Goal: Check status: Check status

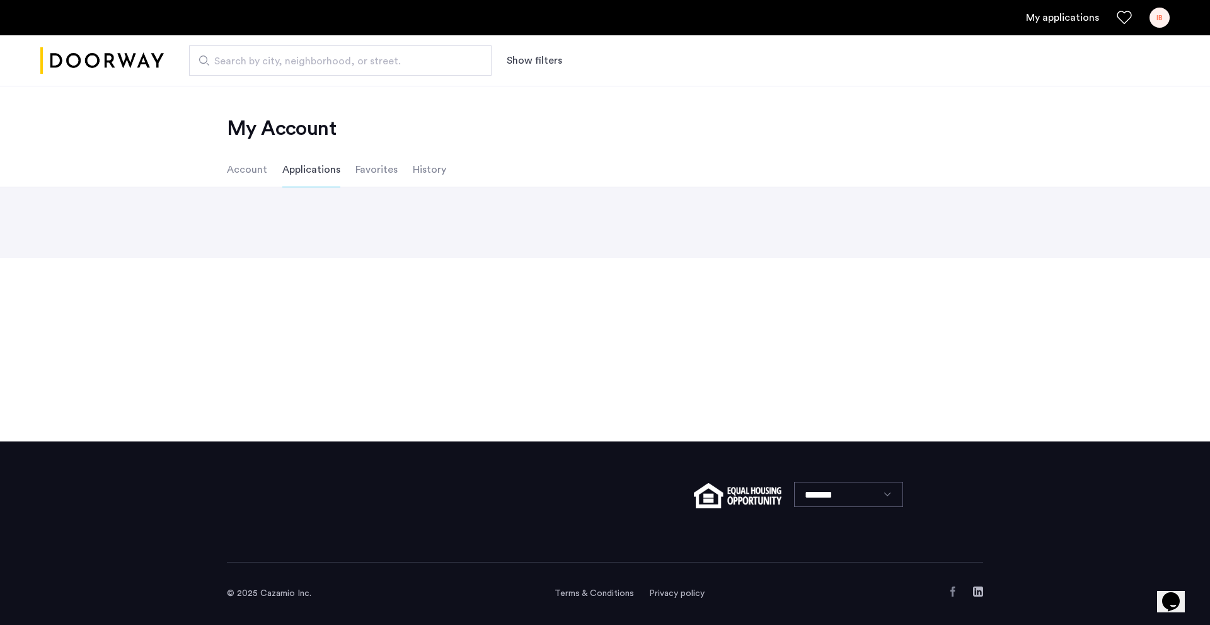
click at [1065, 18] on link "My applications" at bounding box center [1062, 17] width 73 height 15
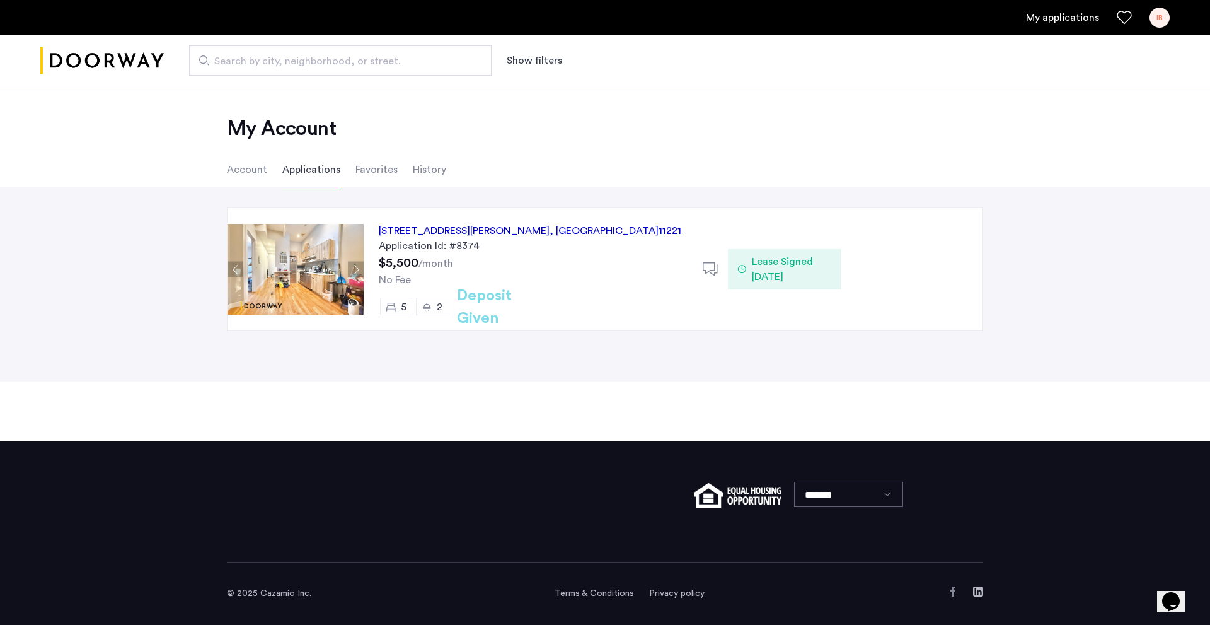
click at [508, 231] on div "1120 Hancock Street, Unit 3, Brooklyn , NY 11221" at bounding box center [530, 230] width 303 height 15
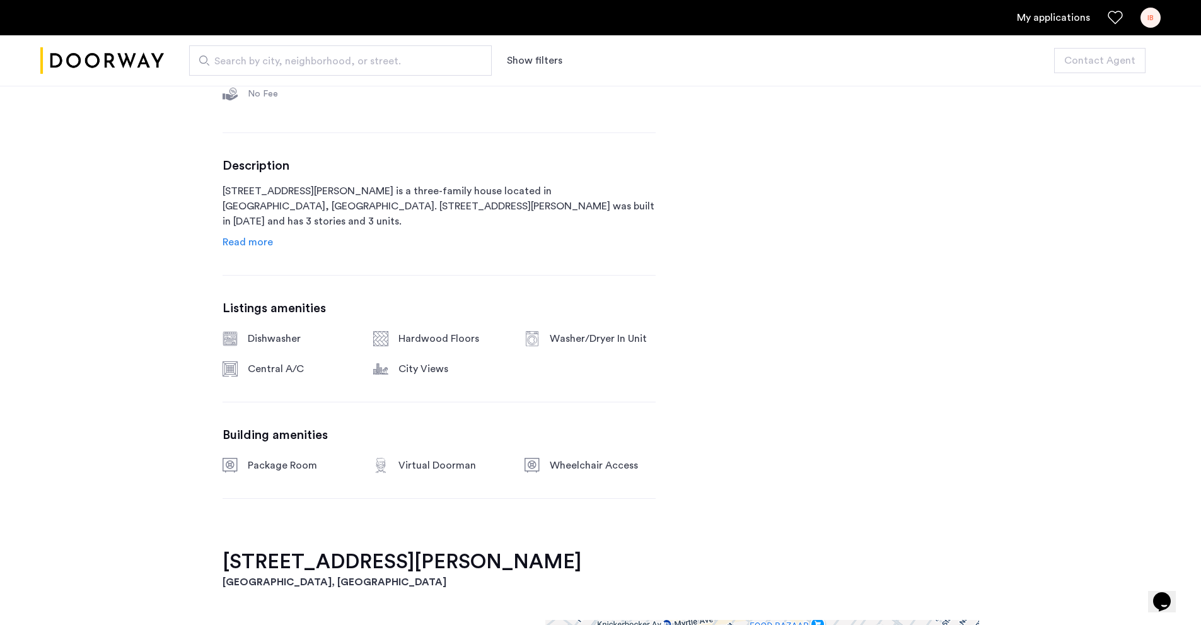
scroll to position [567, 0]
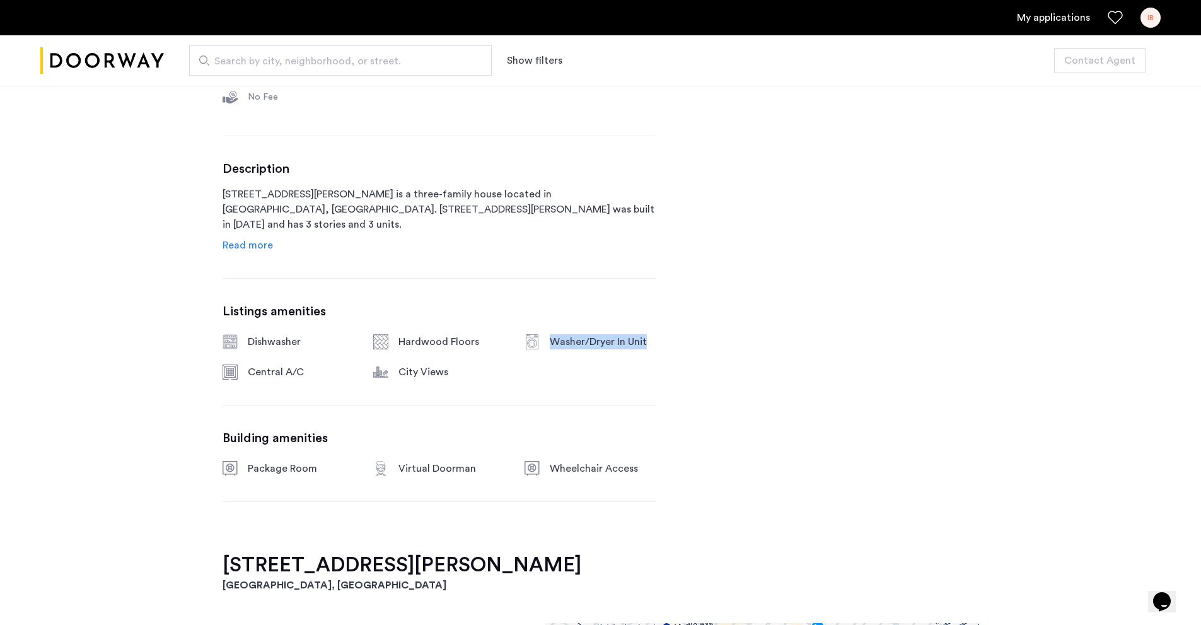
drag, startPoint x: 661, startPoint y: 340, endPoint x: 511, endPoint y: 335, distance: 150.1
click at [511, 335] on div "1120 Hancock Street, Unit 3 Brooklyn, NY , 11221 $5,700 Monthly rent 5 Bedrooms…" at bounding box center [601, 637] width 794 height 1481
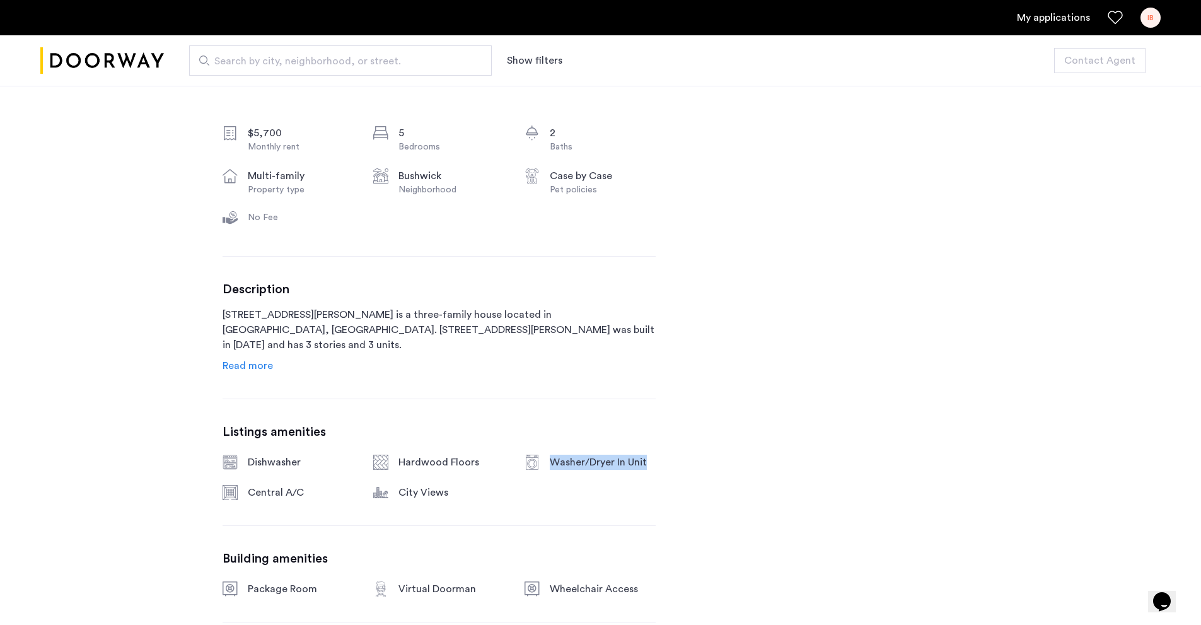
scroll to position [441, 0]
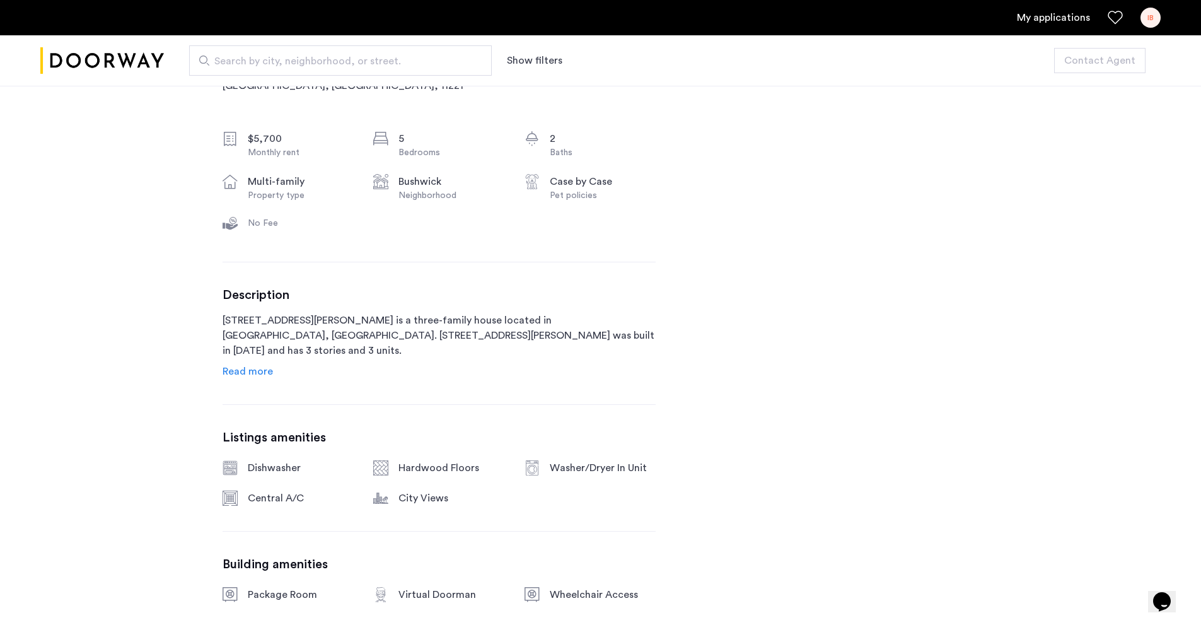
click at [396, 307] on div "Description 1120 Hancock Street is a three-family house located in Brooklyn, NY…" at bounding box center [438, 332] width 433 height 91
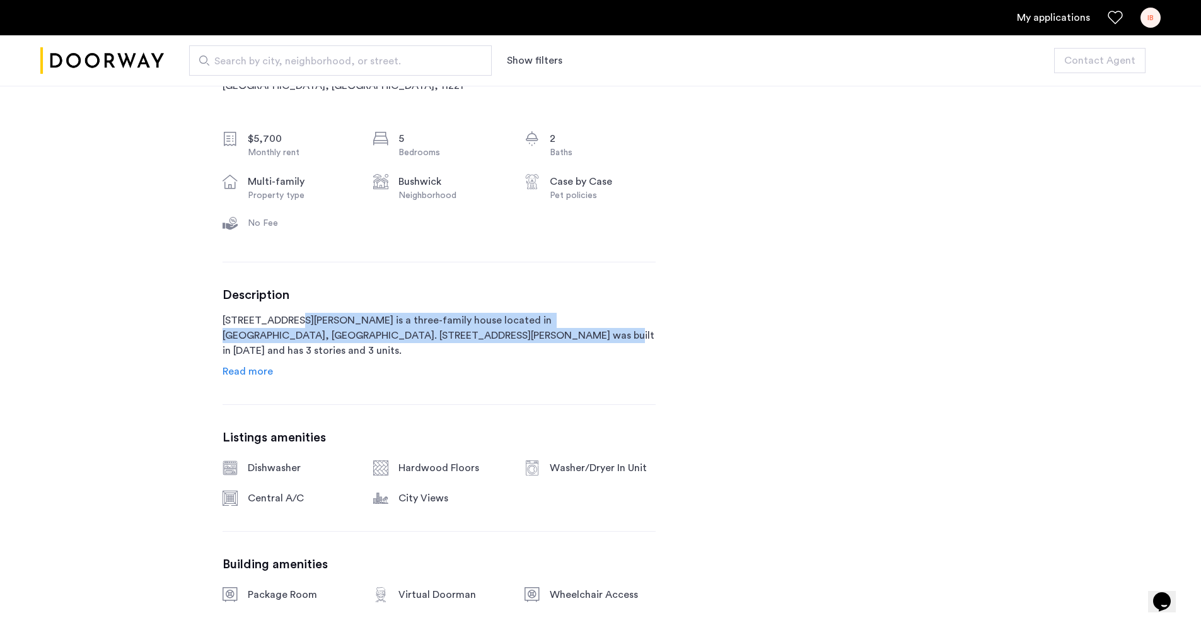
drag, startPoint x: 422, startPoint y: 331, endPoint x: 253, endPoint y: 323, distance: 169.1
click at [278, 326] on p "1120 Hancock Street is a three-family house located in Brooklyn, NY. 1120 Hanco…" at bounding box center [438, 335] width 433 height 45
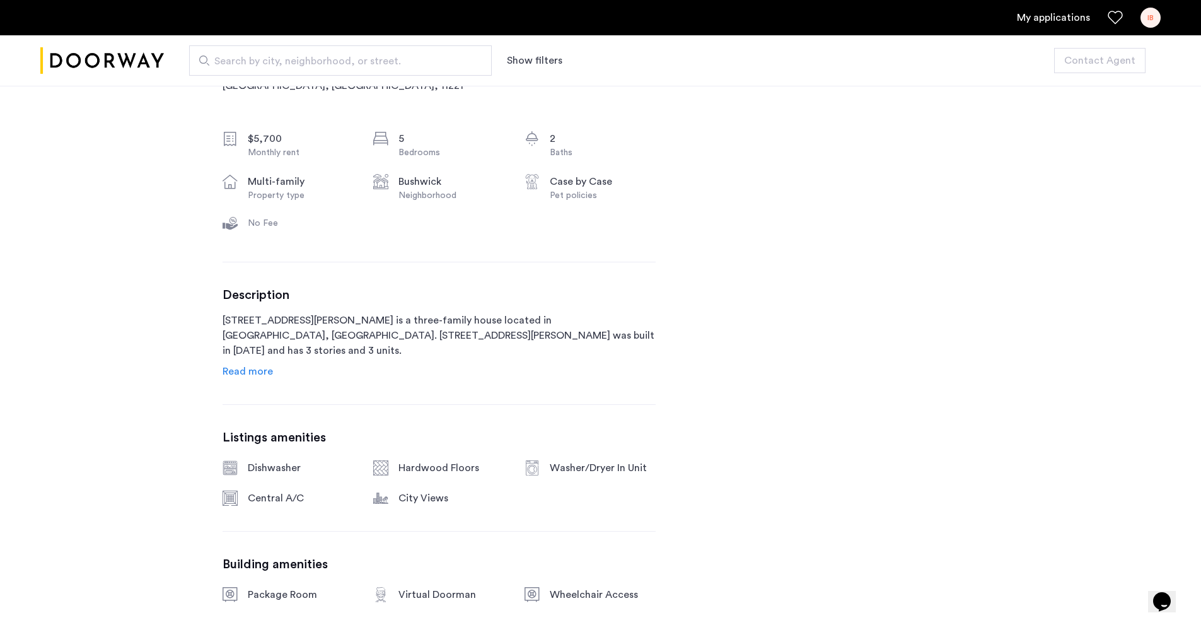
click at [242, 320] on p "1120 Hancock Street is a three-family house located in Brooklyn, NY. 1120 Hanco…" at bounding box center [438, 335] width 433 height 45
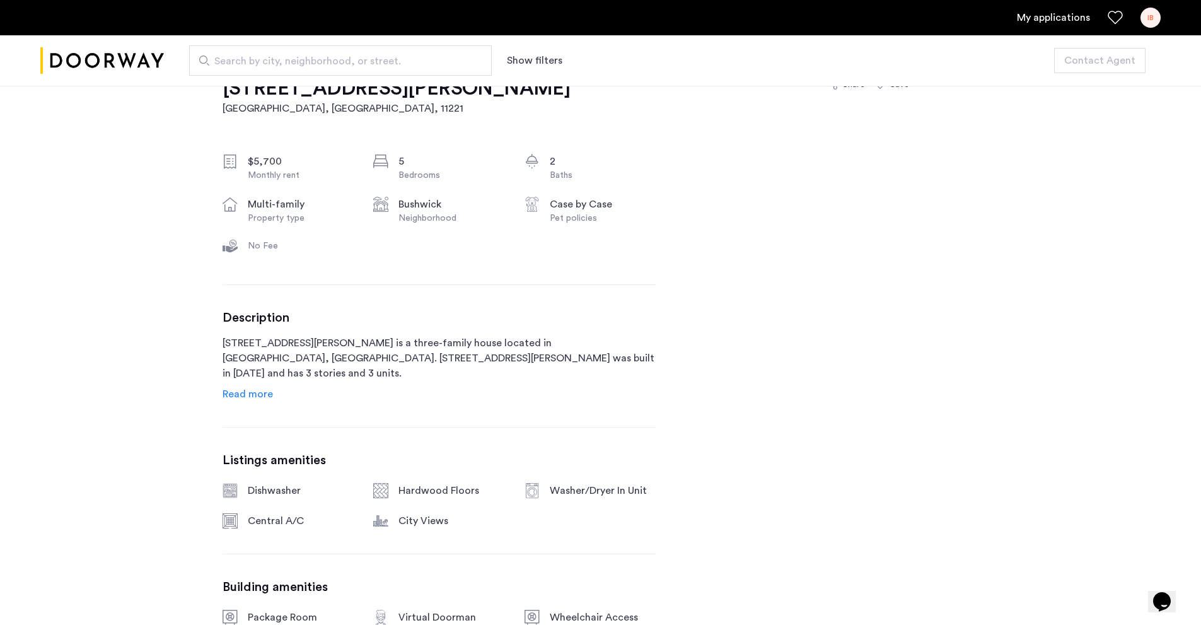
scroll to position [378, 0]
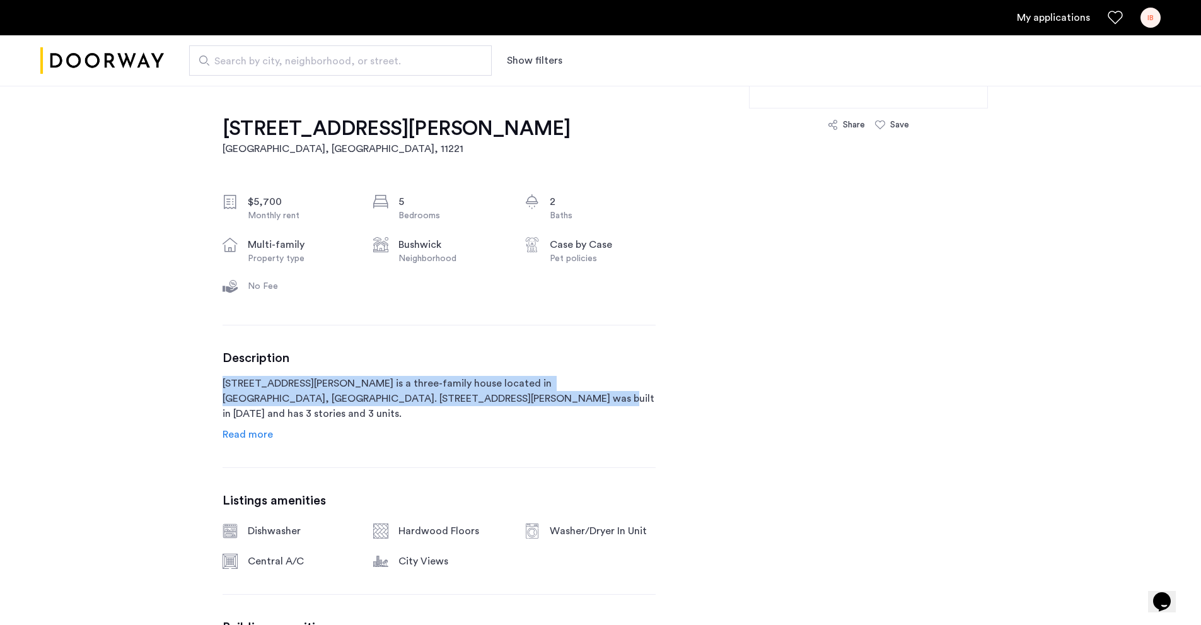
drag, startPoint x: 222, startPoint y: 381, endPoint x: 412, endPoint y: 396, distance: 189.6
click at [412, 396] on p "1120 Hancock Street is a three-family house located in Brooklyn, NY. 1120 Hanco…" at bounding box center [438, 398] width 433 height 45
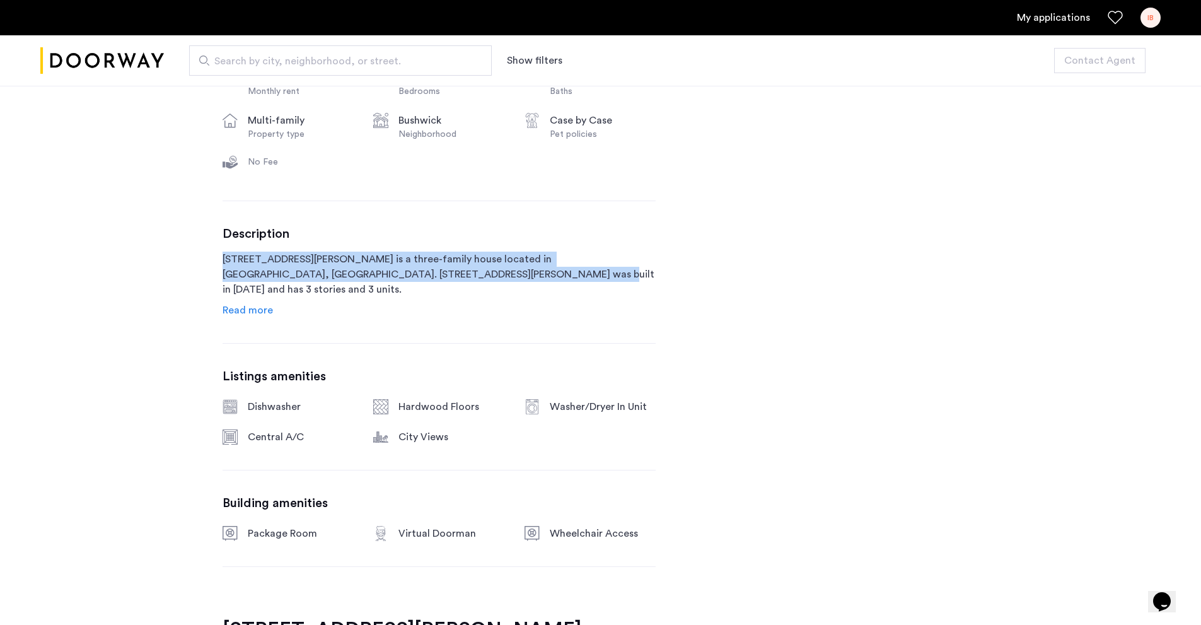
scroll to position [504, 0]
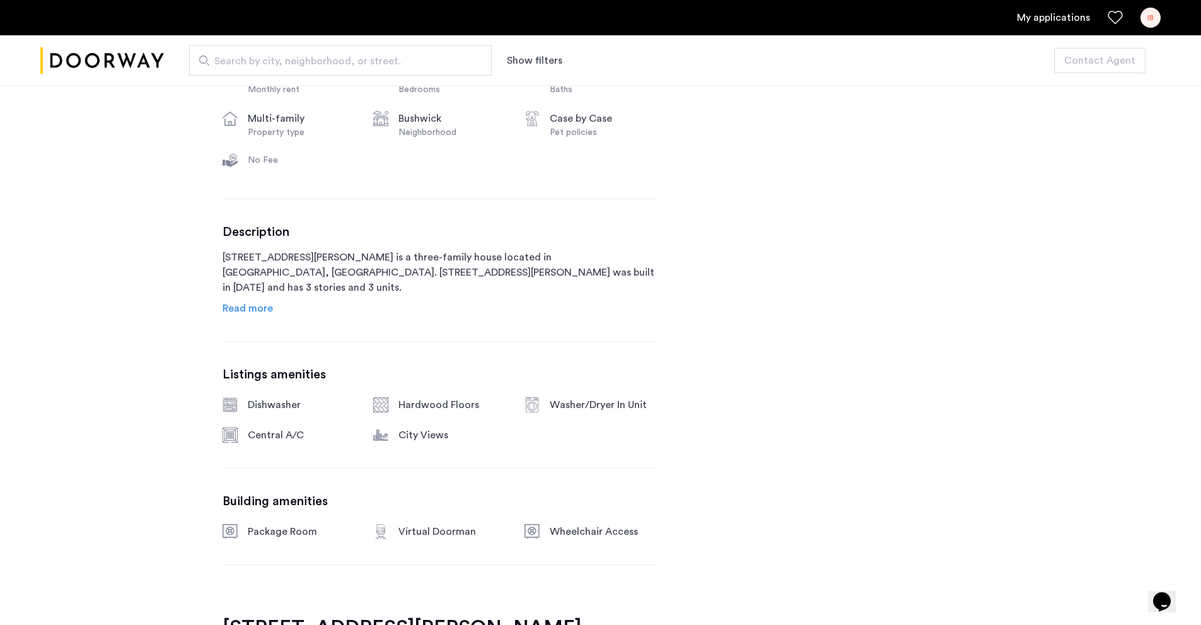
click at [449, 364] on div "1120 Hancock Street, Unit 3 Brooklyn, NY , 11221 $5,700 Monthly rent 5 Bedrooms…" at bounding box center [438, 288] width 433 height 656
drag, startPoint x: 661, startPoint y: 402, endPoint x: 553, endPoint y: 415, distance: 108.6
click at [354, 261] on p "1120 Hancock Street is a three-family house located in Brooklyn, NY. 1120 Hanco…" at bounding box center [438, 272] width 433 height 45
drag, startPoint x: 418, startPoint y: 275, endPoint x: 408, endPoint y: 345, distance: 70.6
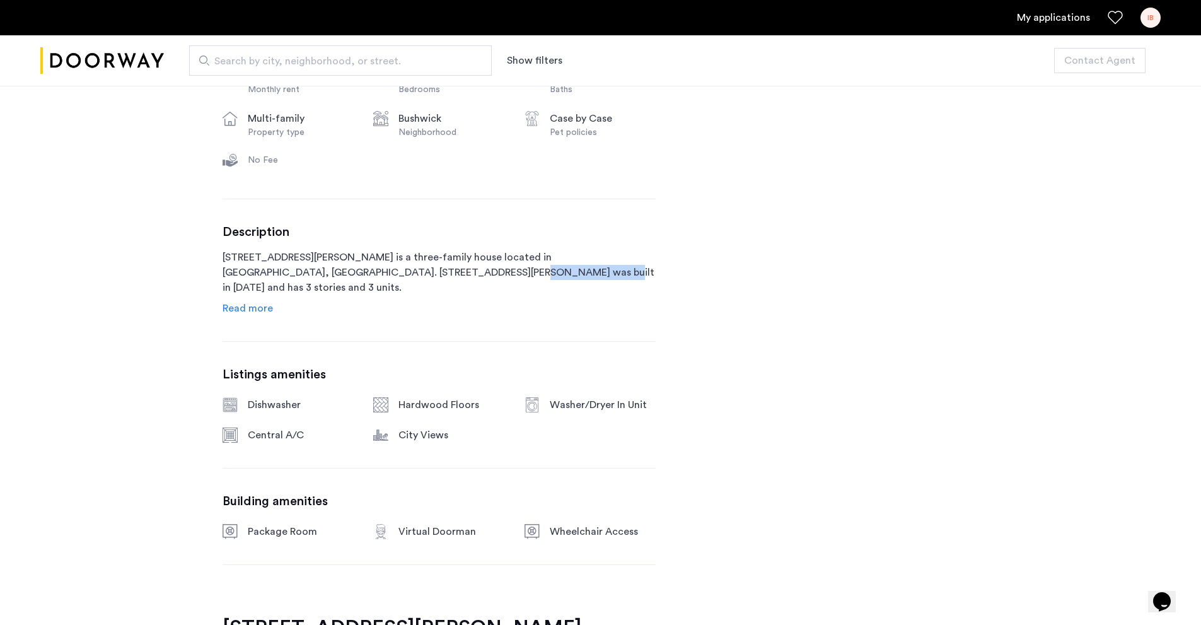
click at [347, 279] on p "1120 Hancock Street is a three-family house located in Brooklyn, NY. 1120 Hanco…" at bounding box center [438, 272] width 433 height 45
drag, startPoint x: 658, startPoint y: 412, endPoint x: 500, endPoint y: 409, distance: 158.2
click at [574, 438] on div "Dishwasher Hardwood Floors Washer/Dryer In Unit Central A/C City Views" at bounding box center [438, 419] width 433 height 45
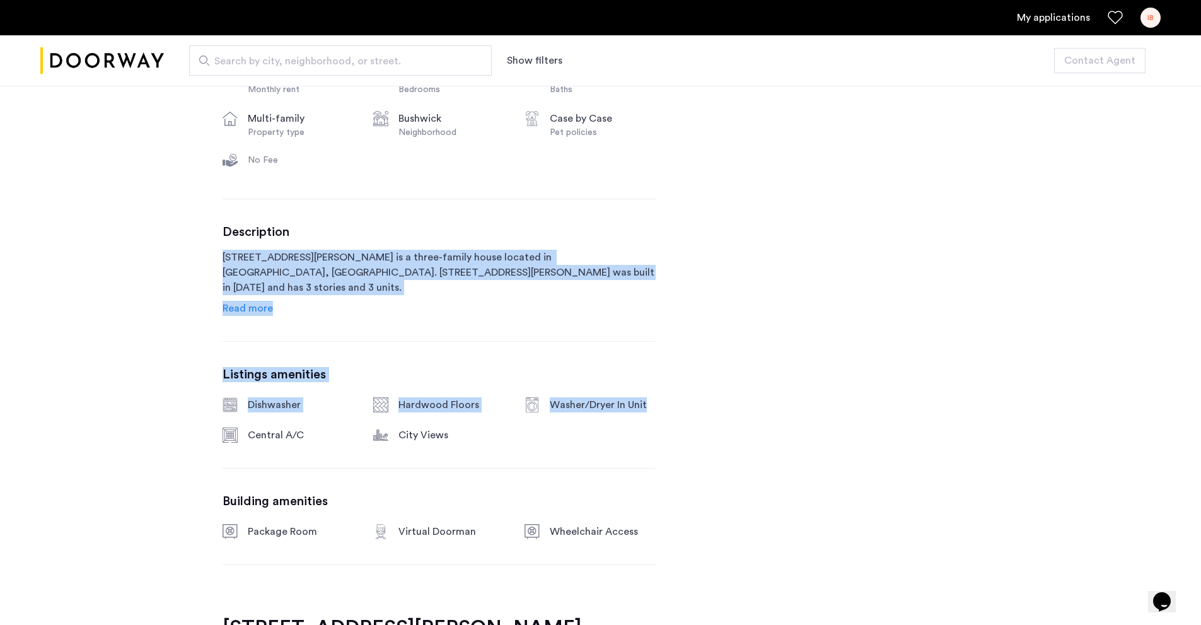
drag, startPoint x: 645, startPoint y: 407, endPoint x: 135, endPoint y: 252, distance: 533.4
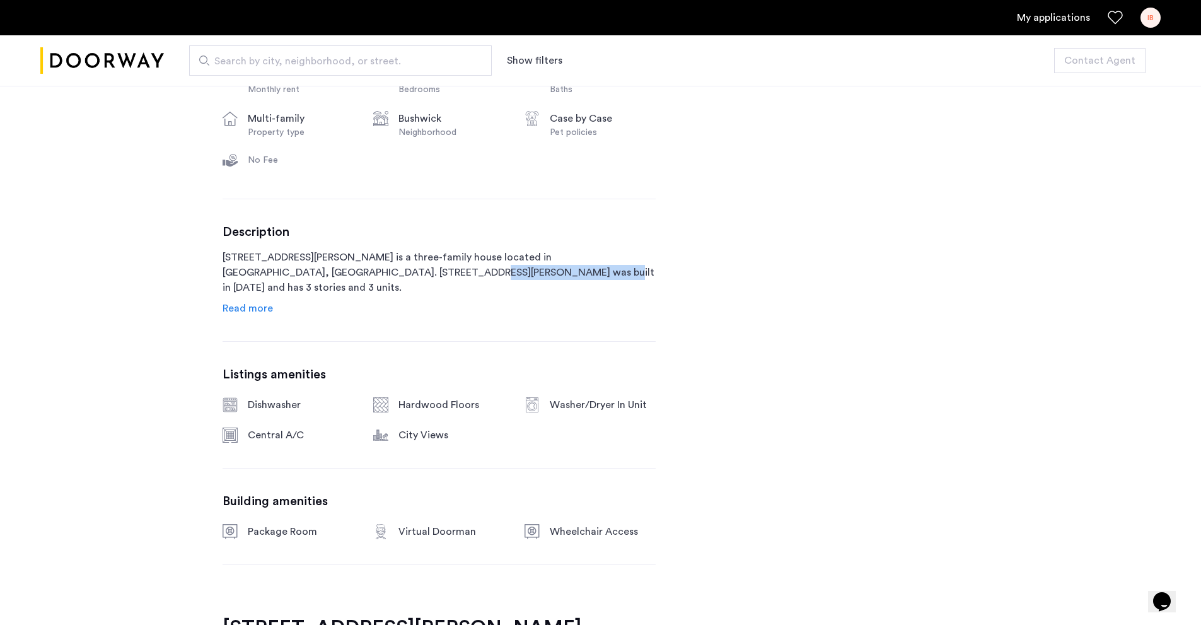
drag, startPoint x: 417, startPoint y: 272, endPoint x: 320, endPoint y: 279, distance: 97.3
click at [314, 271] on p "1120 Hancock Street is a three-family house located in Brooklyn, NY. 1120 Hanco…" at bounding box center [438, 272] width 433 height 45
drag, startPoint x: 659, startPoint y: 414, endPoint x: 511, endPoint y: 400, distance: 148.8
click at [632, 400] on div "Washer/Dryer In Unit" at bounding box center [603, 404] width 106 height 15
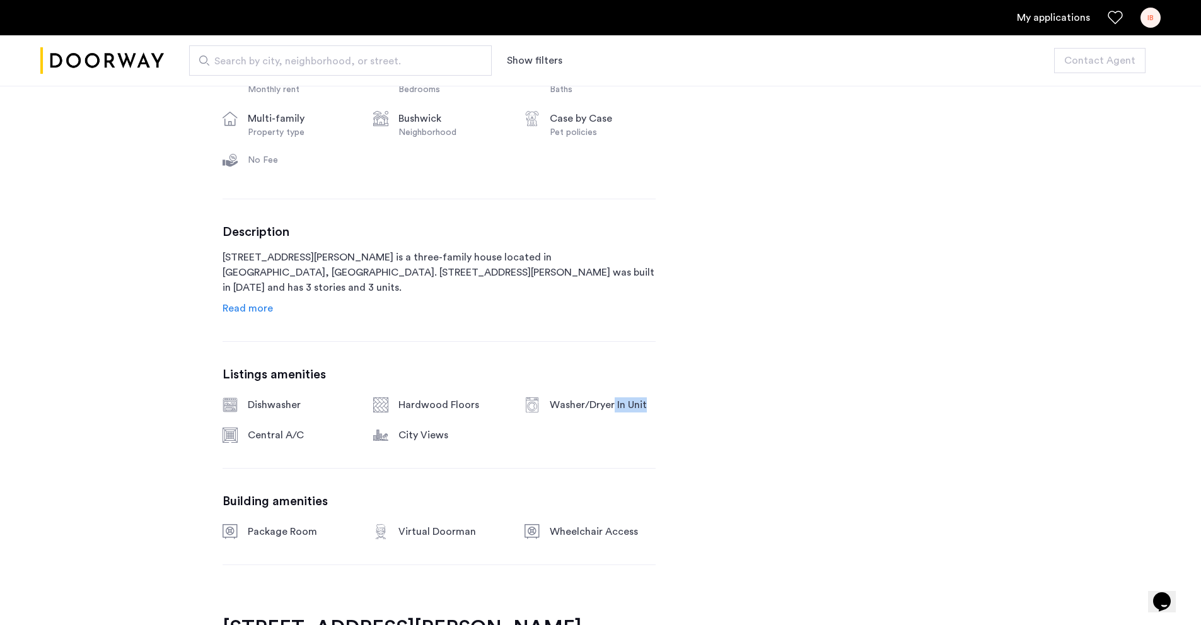
drag, startPoint x: 654, startPoint y: 405, endPoint x: 612, endPoint y: 413, distance: 42.4
click at [612, 413] on div "Dishwasher Hardwood Floors Washer/Dryer In Unit Central A/C City Views" at bounding box center [438, 419] width 433 height 45
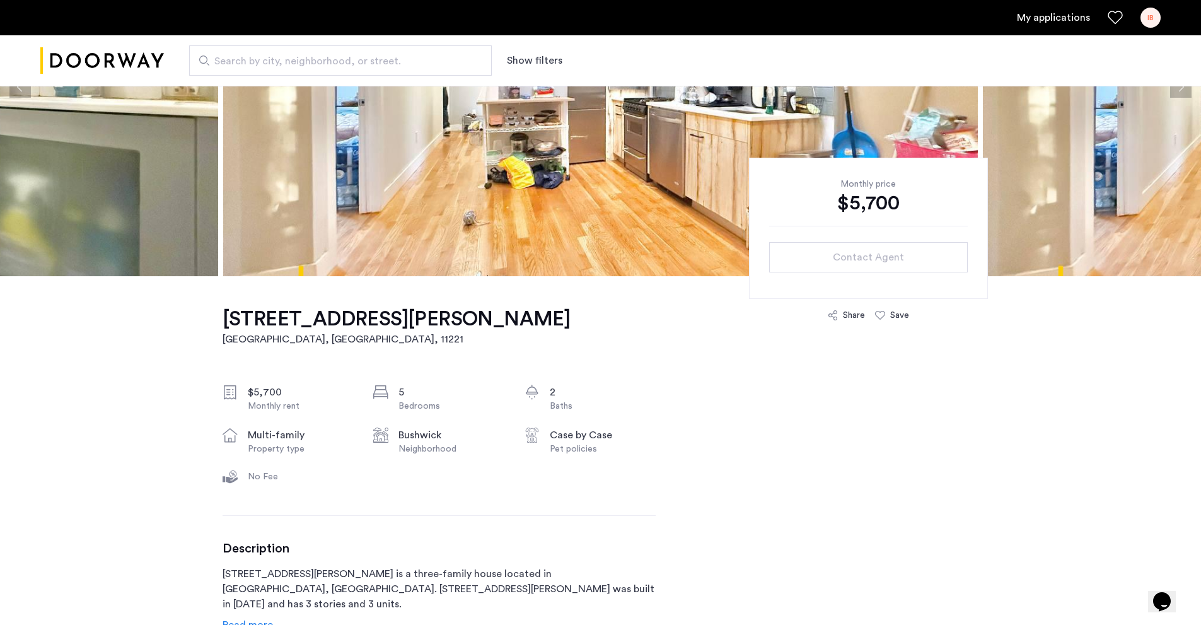
scroll to position [189, 0]
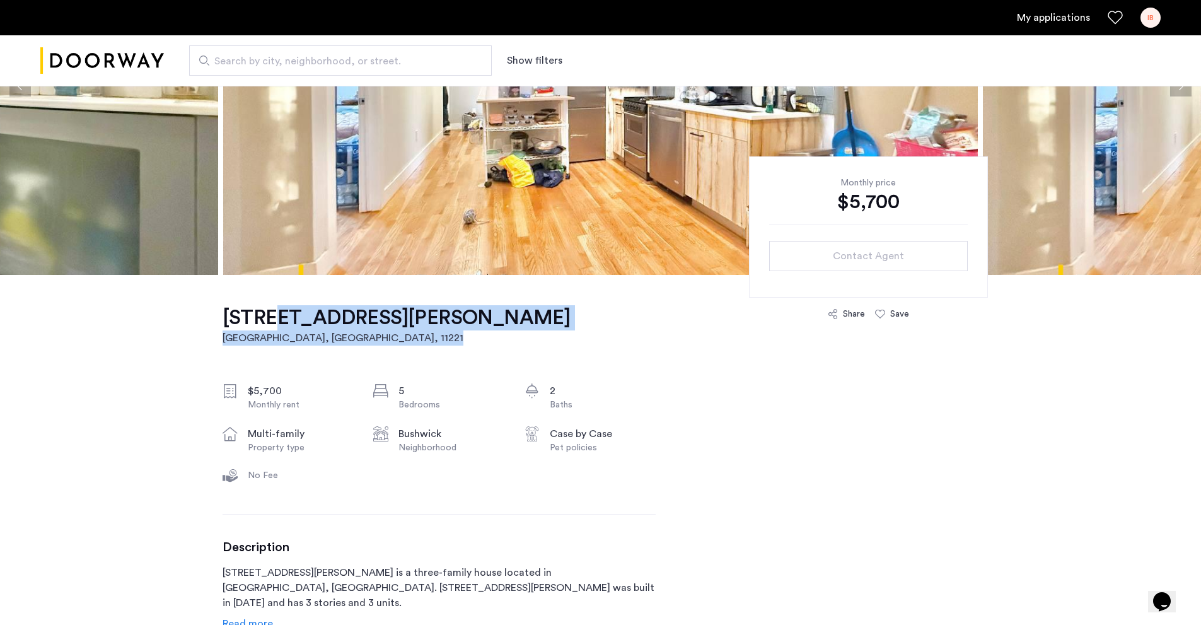
drag, startPoint x: 463, startPoint y: 318, endPoint x: 239, endPoint y: 309, distance: 224.6
click at [250, 309] on div "1120 Hancock Street, Unit 3 Brooklyn, NY , 11221 $5,700 Monthly rent 5 Bedrooms…" at bounding box center [438, 603] width 433 height 656
click at [231, 309] on h1 "[STREET_ADDRESS][PERSON_NAME]" at bounding box center [396, 317] width 348 height 25
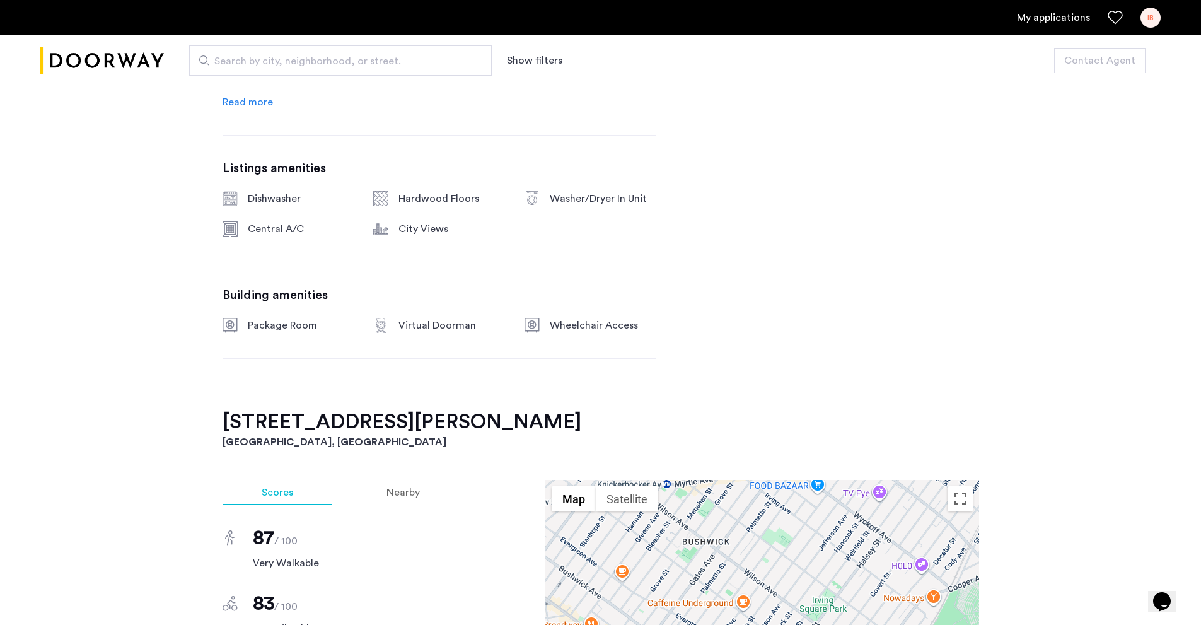
scroll to position [567, 0]
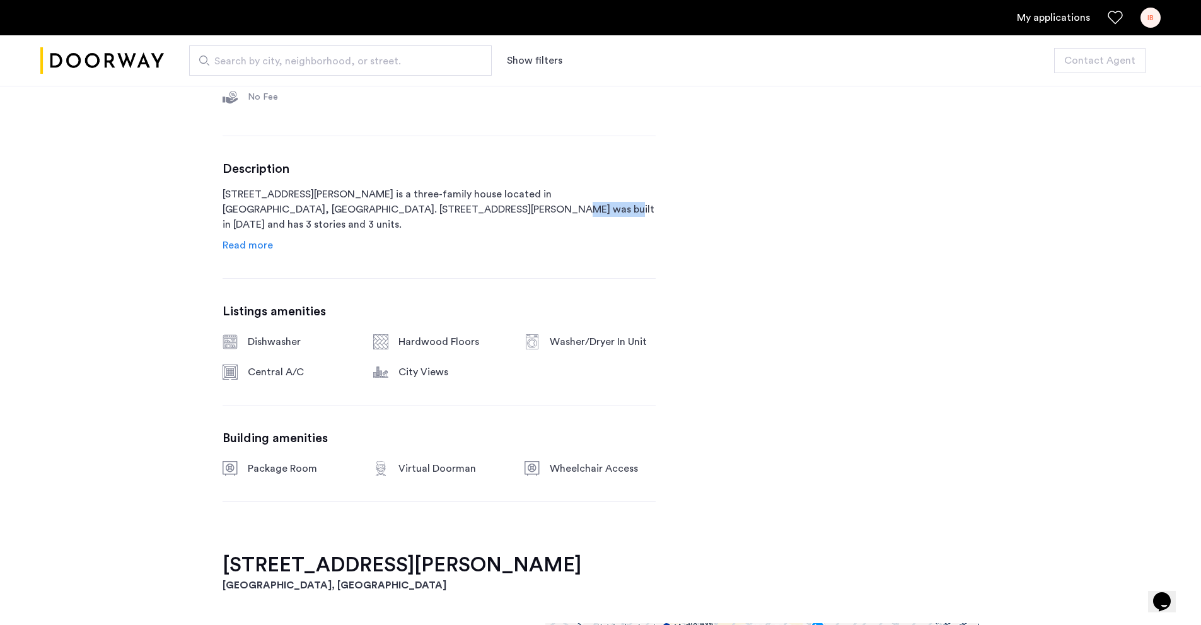
drag, startPoint x: 420, startPoint y: 204, endPoint x: 374, endPoint y: 217, distance: 48.1
click at [376, 216] on p "1120 Hancock Street is a three-family house located in Brooklyn, NY. 1120 Hanco…" at bounding box center [438, 209] width 433 height 45
drag, startPoint x: 653, startPoint y: 338, endPoint x: 549, endPoint y: 350, distance: 104.8
click at [549, 350] on div "Dishwasher Hardwood Floors Washer/Dryer In Unit Central A/C City Views" at bounding box center [438, 356] width 433 height 45
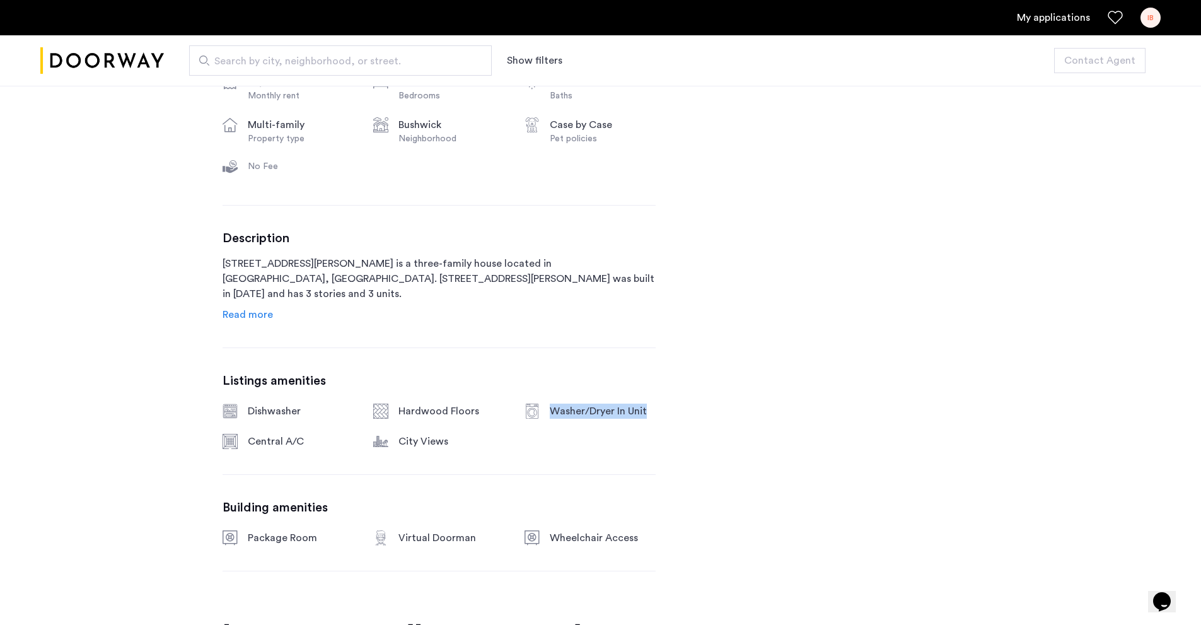
scroll to position [504, 0]
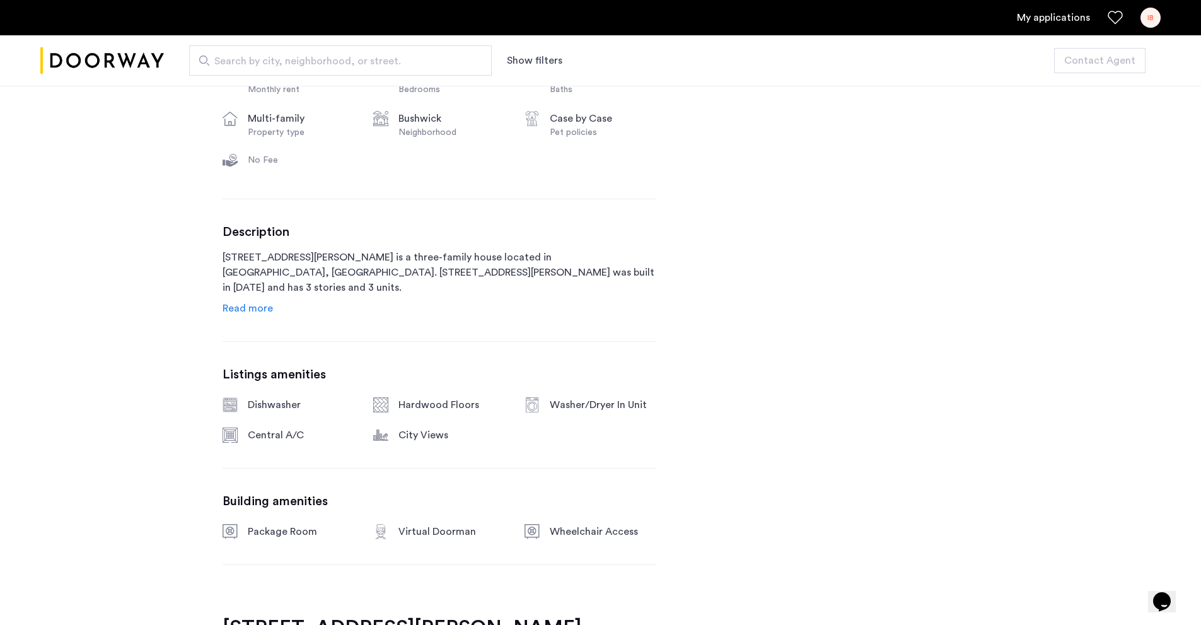
click at [277, 307] on div "Description 1120 Hancock Street is a three-family house located in Brooklyn, NY…" at bounding box center [438, 269] width 433 height 91
click at [265, 311] on span "Read more" at bounding box center [247, 308] width 50 height 10
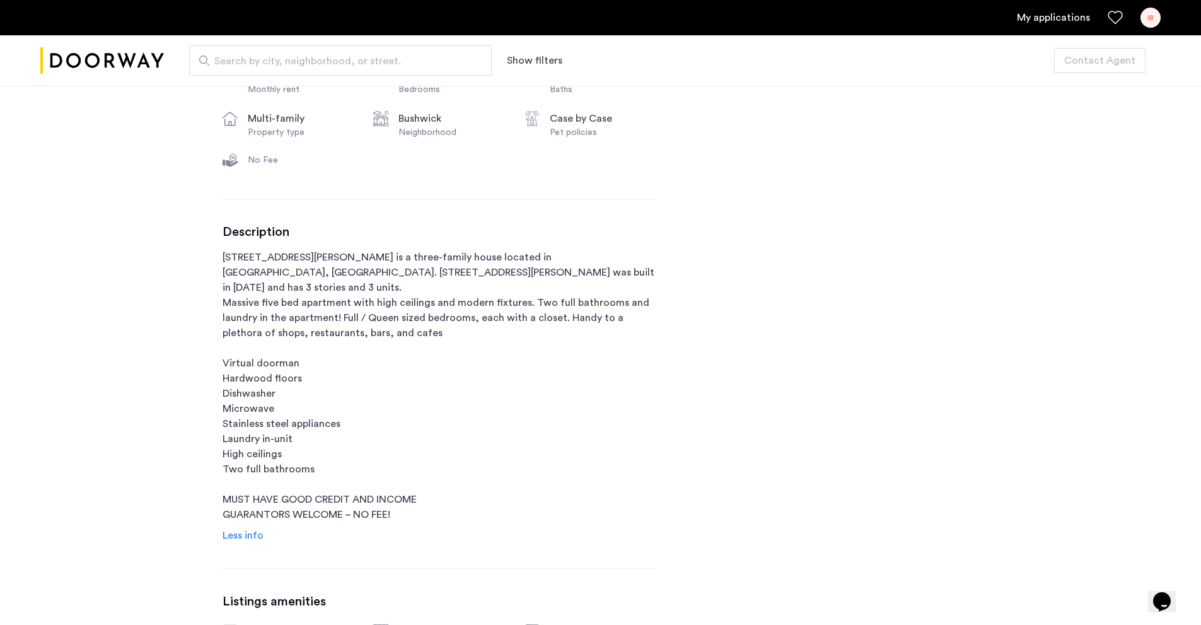
drag, startPoint x: 339, startPoint y: 299, endPoint x: 428, endPoint y: 287, distance: 89.7
click at [339, 299] on p "1120 Hancock Street is a three-family house located in Brooklyn, NY. 1120 Hanco…" at bounding box center [438, 386] width 433 height 272
drag, startPoint x: 533, startPoint y: 284, endPoint x: 338, endPoint y: 301, distance: 196.2
click at [338, 301] on p "1120 Hancock Street is a three-family house located in Brooklyn, NY. 1120 Hanco…" at bounding box center [438, 386] width 433 height 272
click at [466, 335] on p "1120 Hancock Street is a three-family house located in Brooklyn, NY. 1120 Hanco…" at bounding box center [438, 386] width 433 height 272
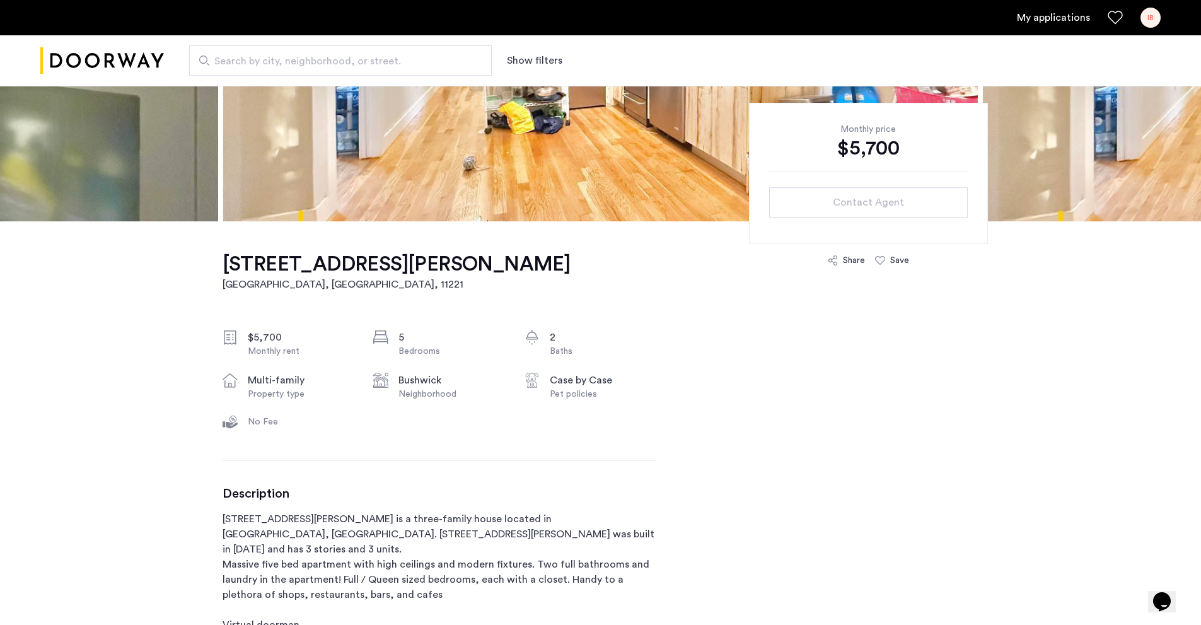
scroll to position [252, 0]
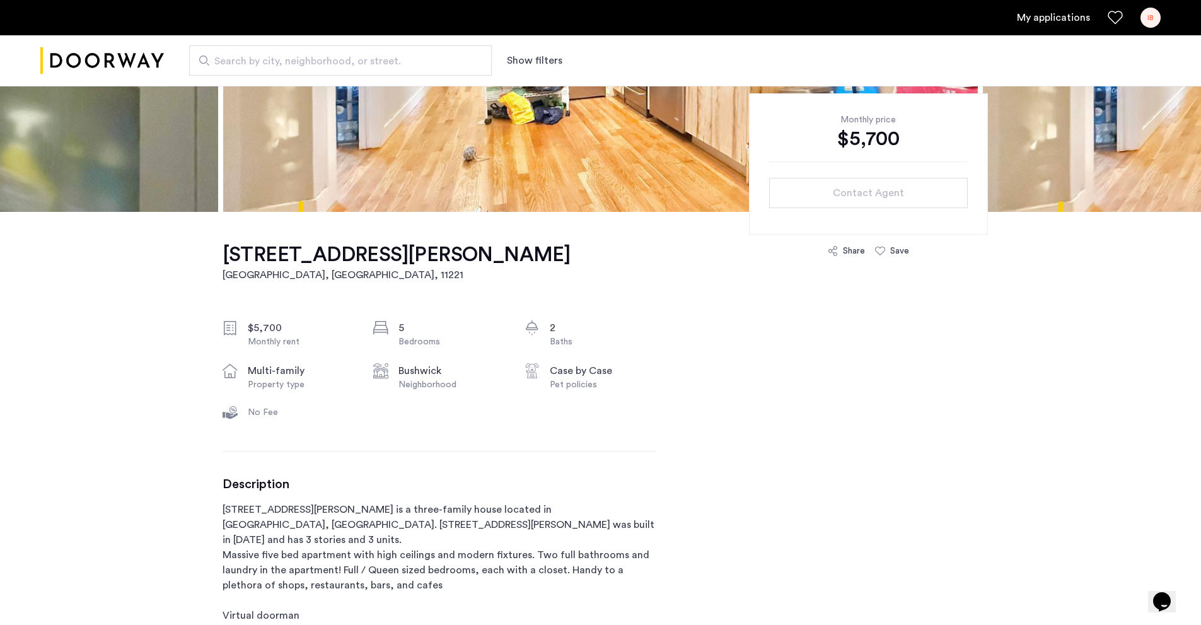
click at [1025, 17] on link "My applications" at bounding box center [1053, 17] width 73 height 15
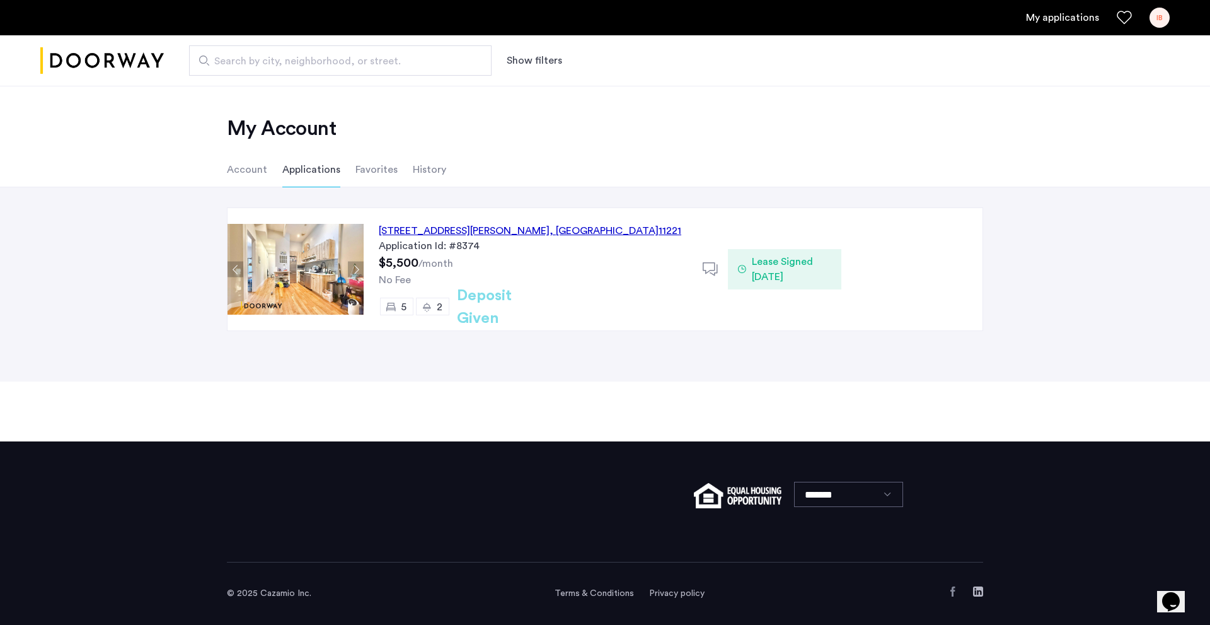
click at [560, 234] on span ", [GEOGRAPHIC_DATA]" at bounding box center [604, 231] width 109 height 10
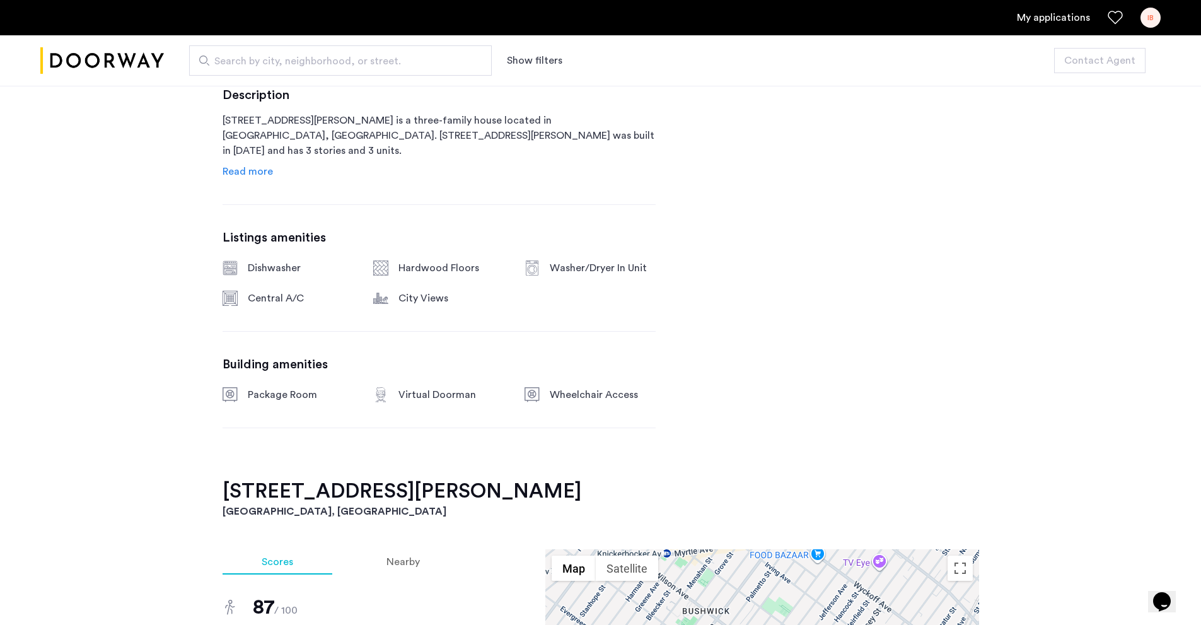
scroll to position [652, 0]
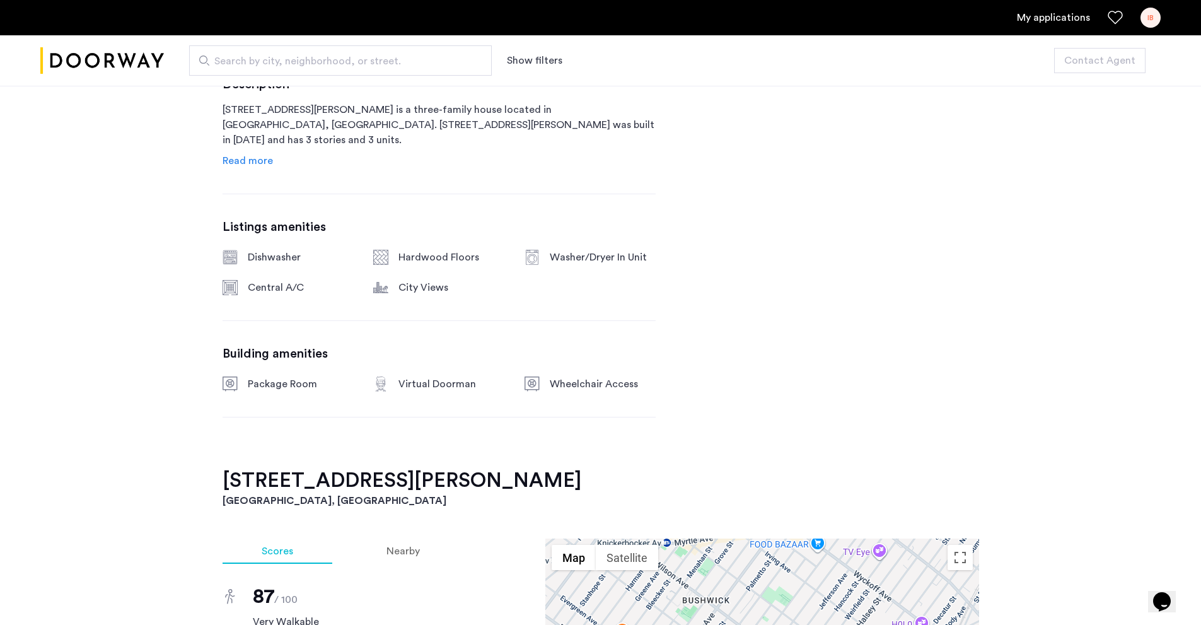
click at [251, 169] on div "1120 Hancock Street, Unit 3 Brooklyn, NY , 11221 $5,700 Monthly rent 5 Bedrooms…" at bounding box center [438, 140] width 433 height 656
click at [255, 163] on span "Read more" at bounding box center [247, 161] width 50 height 10
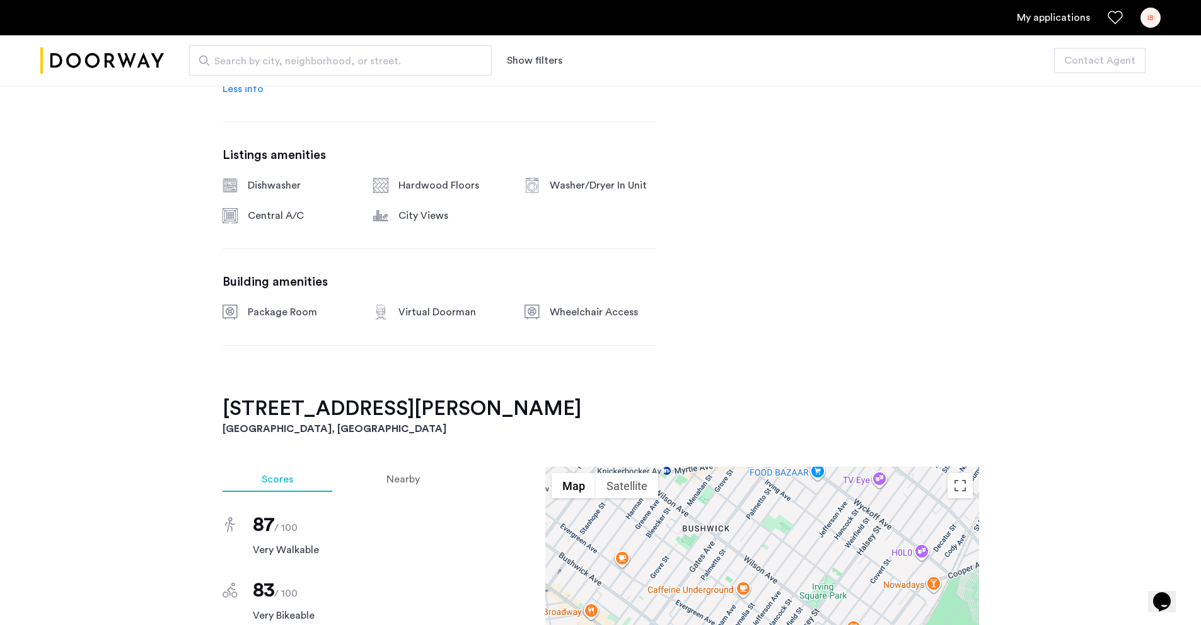
scroll to position [967, 0]
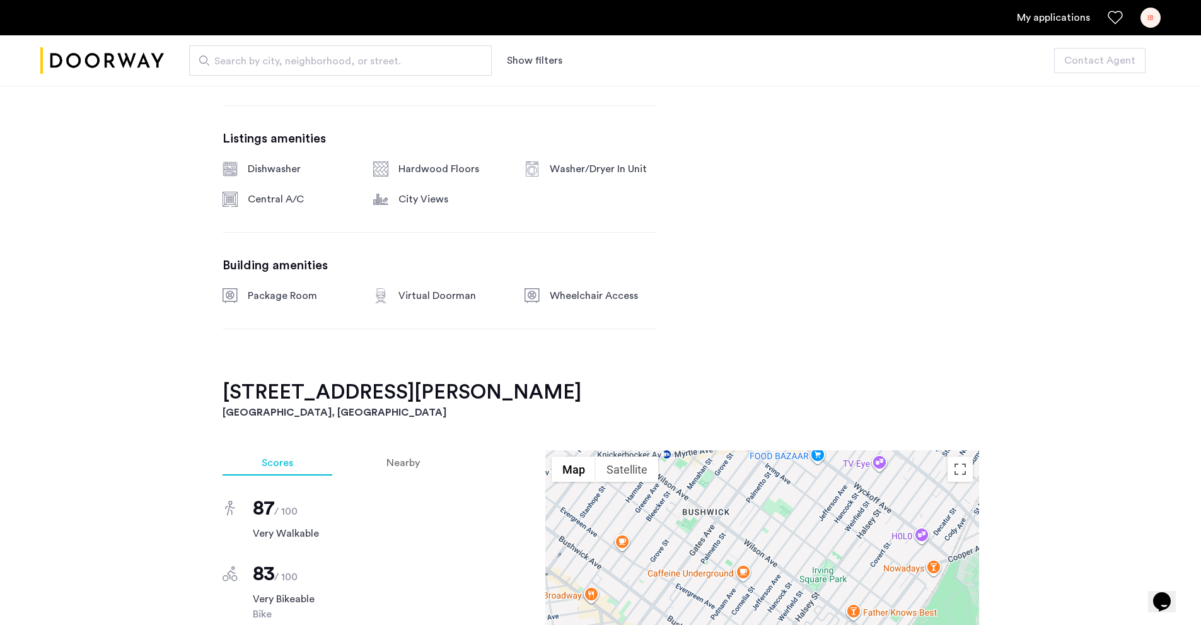
drag, startPoint x: 1011, startPoint y: 24, endPoint x: 1017, endPoint y: 23, distance: 6.4
click at [1012, 24] on ul "My applications IB" at bounding box center [600, 18] width 1120 height 20
click at [1032, 19] on link "My applications" at bounding box center [1053, 17] width 73 height 15
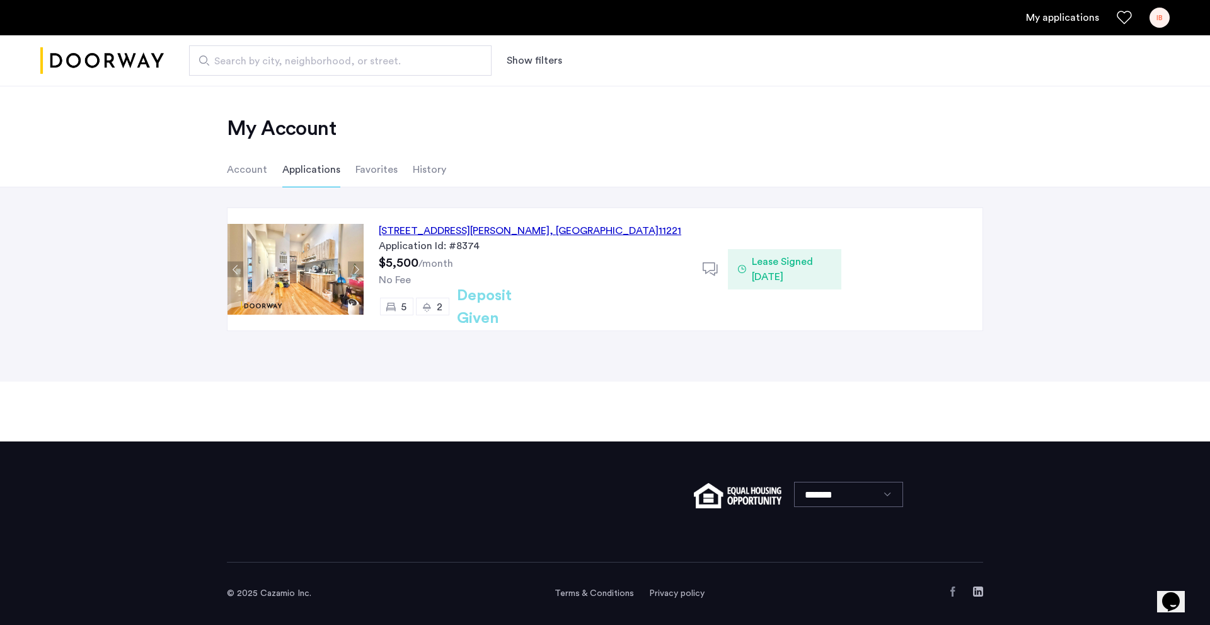
click at [531, 226] on div "[STREET_ADDRESS][PERSON_NAME]" at bounding box center [530, 230] width 303 height 15
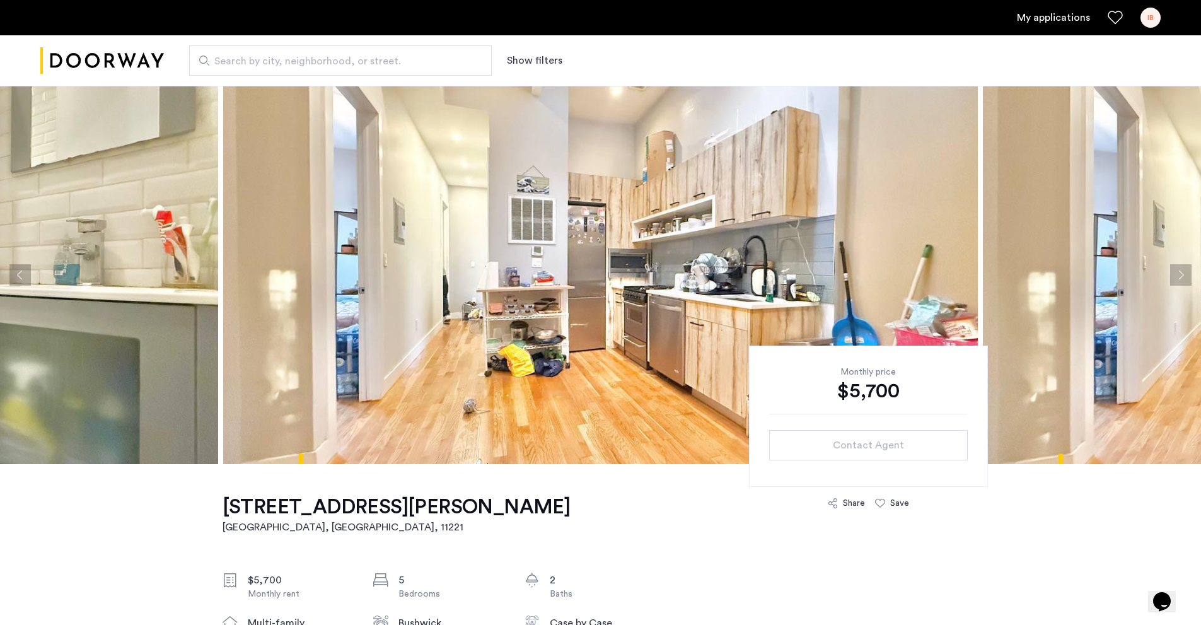
click at [1162, 13] on div "My applications IB" at bounding box center [600, 17] width 1201 height 35
click at [1155, 20] on div "IB" at bounding box center [1150, 18] width 20 height 20
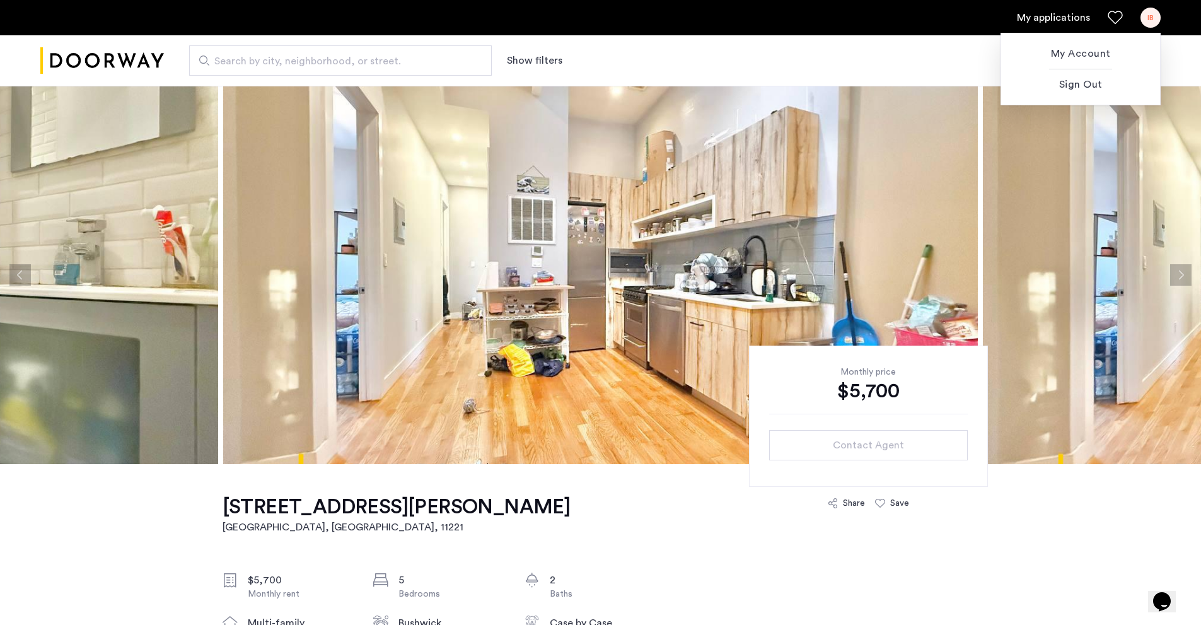
click at [1056, 16] on div at bounding box center [600, 312] width 1201 height 625
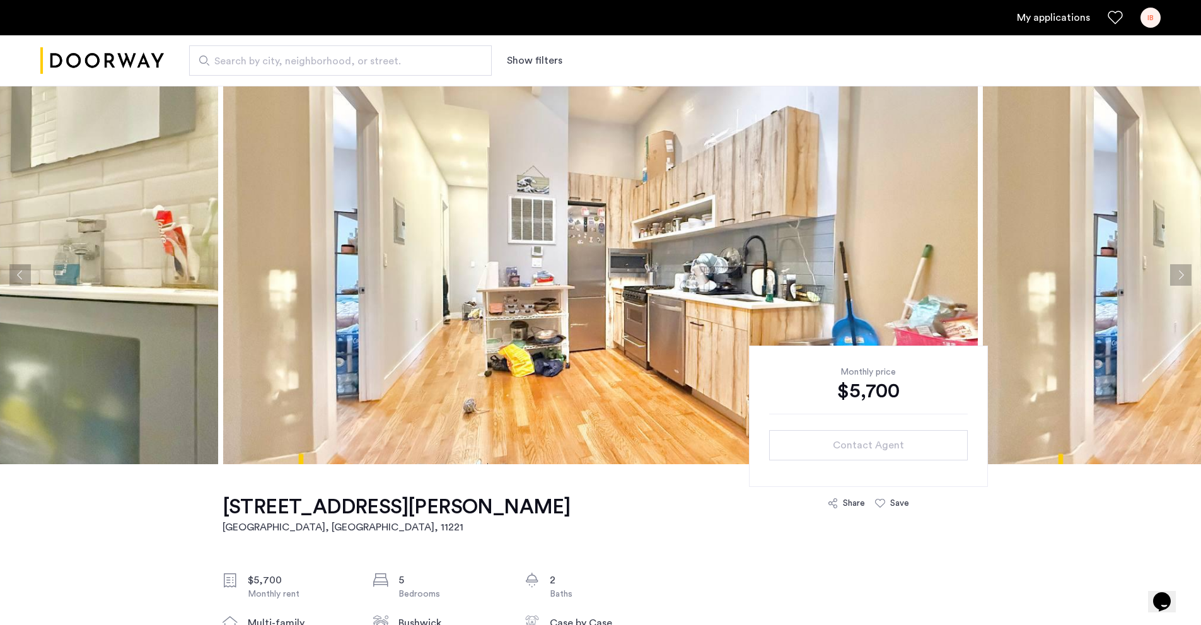
click at [1056, 16] on link "My applications" at bounding box center [1053, 17] width 73 height 15
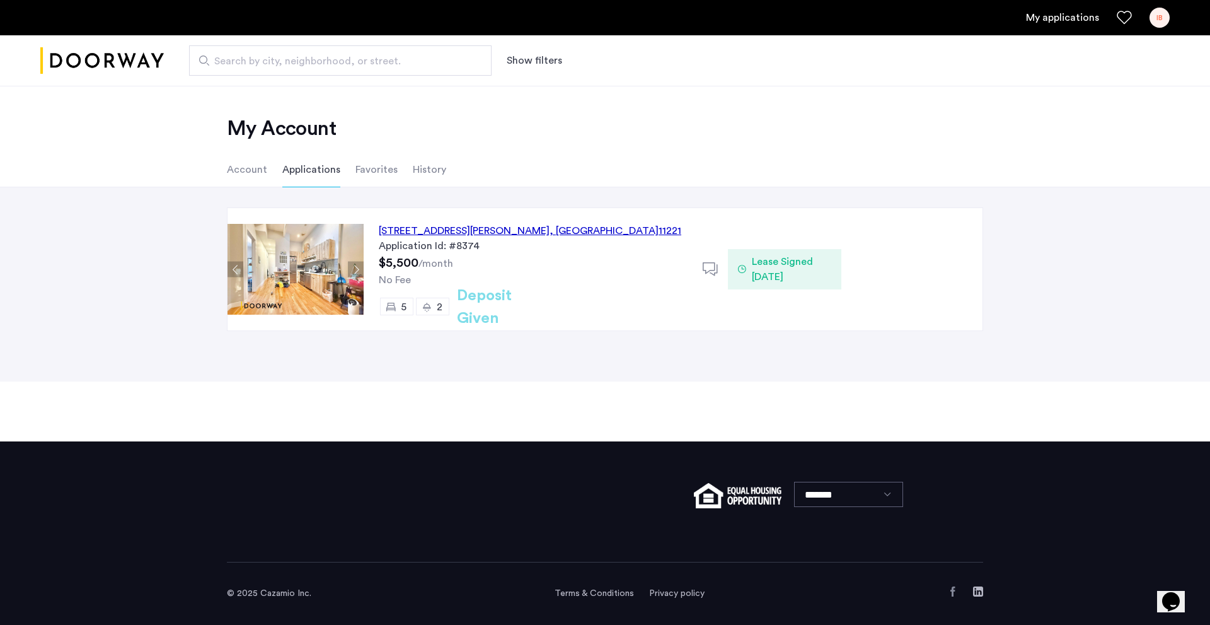
click at [498, 231] on div "[STREET_ADDRESS][PERSON_NAME]" at bounding box center [530, 230] width 303 height 15
